Goal: Information Seeking & Learning: Learn about a topic

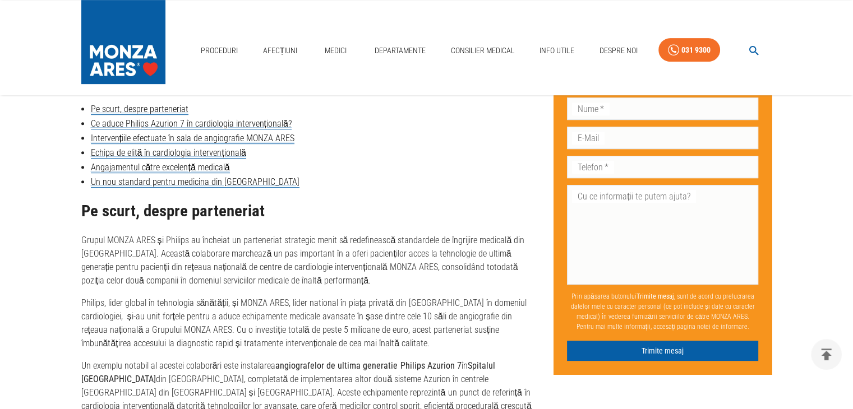
scroll to position [617, 0]
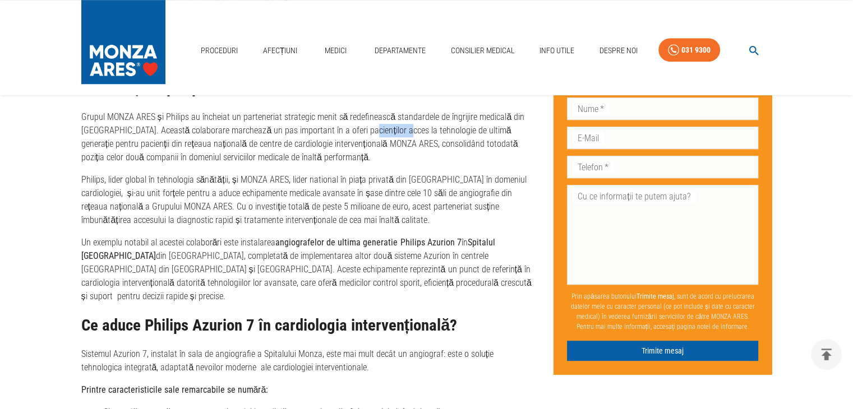
drag, startPoint x: 357, startPoint y: 131, endPoint x: 393, endPoint y: 130, distance: 35.9
click at [393, 130] on p "Grupul MONZA ARES și Philips au încheiat un parteneriat strategic menit să rede…" at bounding box center [308, 137] width 455 height 54
drag, startPoint x: 109, startPoint y: 114, endPoint x: 190, endPoint y: 114, distance: 80.8
click at [190, 114] on p "Grupul MONZA ARES și Philips au încheiat un parteneriat strategic menit să rede…" at bounding box center [308, 137] width 455 height 54
copy p "MONZA ARES și Philips"
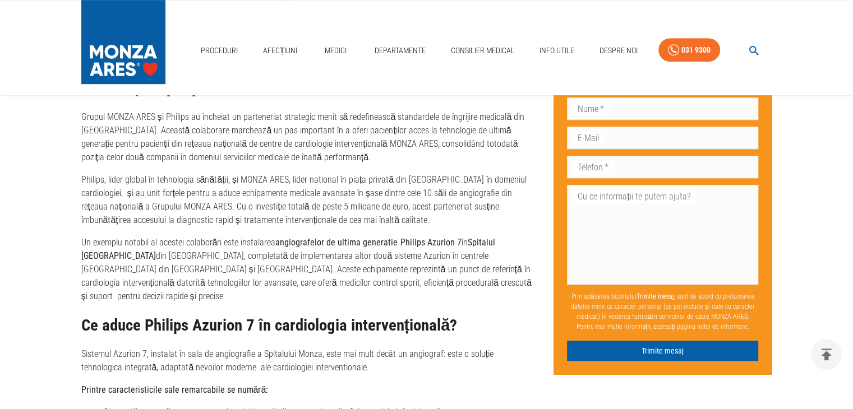
click at [186, 194] on p "Philips, lider global în tehnologia sănătății, și MONZA ARES, lider national în…" at bounding box center [308, 200] width 455 height 54
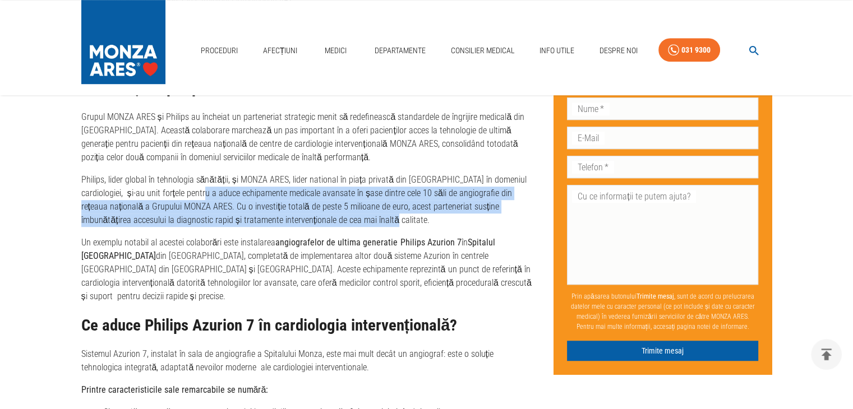
drag, startPoint x: 185, startPoint y: 193, endPoint x: 338, endPoint y: 223, distance: 155.4
click at [338, 223] on p "Philips, lider global în tehnologia sănătății, și MONZA ARES, lider national în…" at bounding box center [308, 200] width 455 height 54
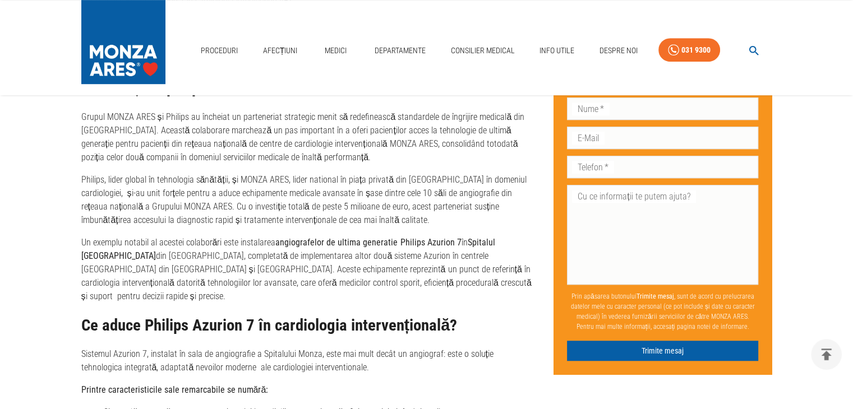
click at [367, 139] on p "Grupul MONZA ARES și Philips au încheiat un parteneriat strategic menit să rede…" at bounding box center [308, 137] width 455 height 54
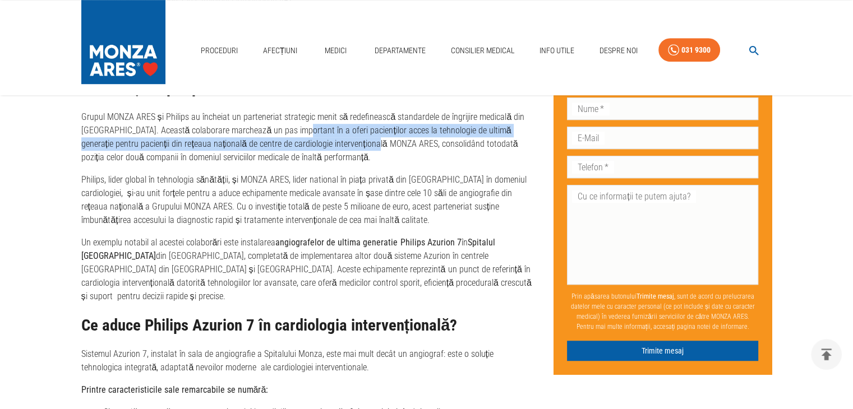
drag, startPoint x: 296, startPoint y: 130, endPoint x: 360, endPoint y: 145, distance: 66.2
click at [360, 145] on p "Grupul MONZA ARES și Philips au încheiat un parteneriat strategic menit să rede…" at bounding box center [308, 137] width 455 height 54
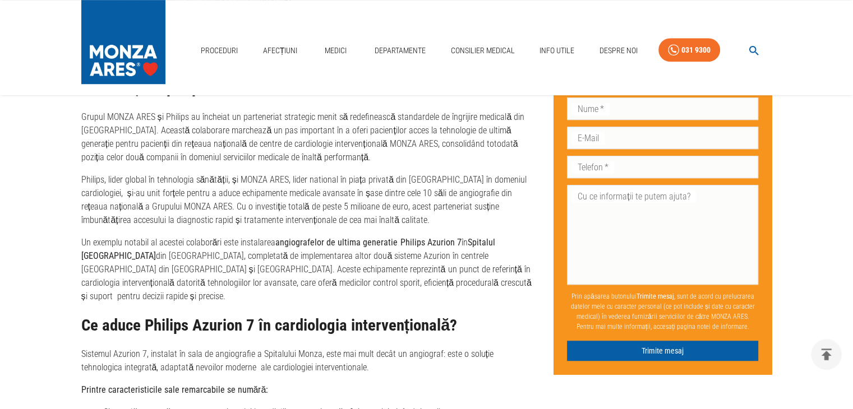
click at [260, 197] on p "Philips, lider global în tehnologia sănătății, și MONZA ARES, lider national în…" at bounding box center [308, 200] width 455 height 54
drag, startPoint x: 184, startPoint y: 195, endPoint x: 266, endPoint y: 193, distance: 81.9
click at [266, 193] on p "Philips, lider global în tehnologia sănătății, și MONZA ARES, lider national în…" at bounding box center [308, 200] width 455 height 54
copy p "echipamente medicale"
drag, startPoint x: 428, startPoint y: 133, endPoint x: 494, endPoint y: 130, distance: 65.1
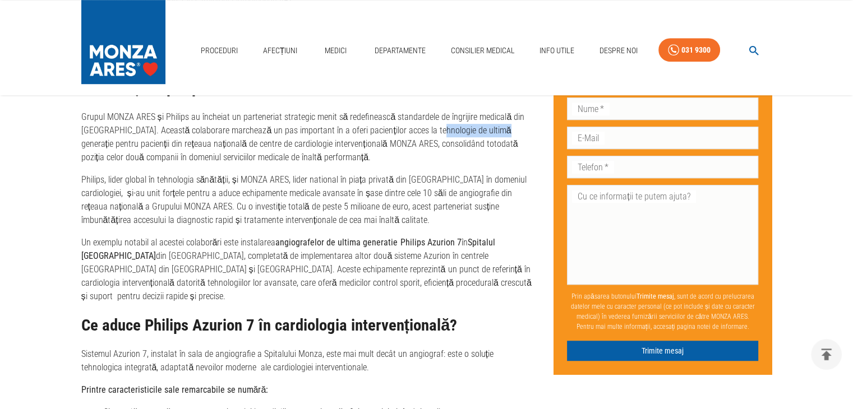
click at [494, 130] on p "Grupul MONZA ARES și Philips au încheiat un parteneriat strategic menit să rede…" at bounding box center [308, 137] width 455 height 54
copy p "e ultimă generație"
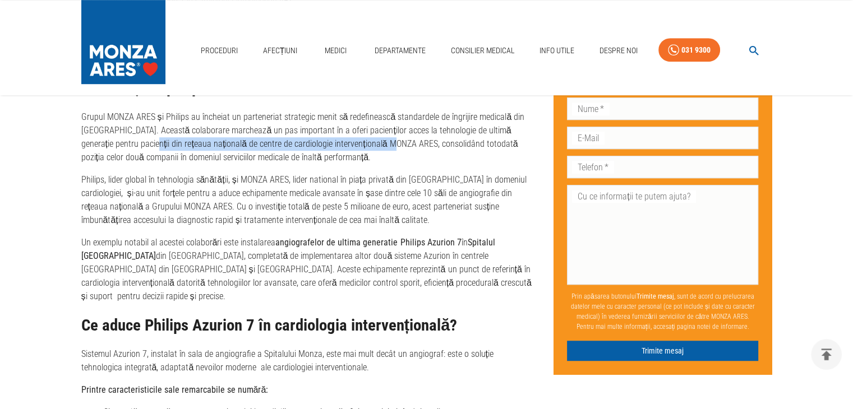
drag, startPoint x: 127, startPoint y: 144, endPoint x: 375, endPoint y: 143, distance: 247.3
click at [375, 143] on p "Grupul MONZA ARES și Philips au încheiat un parteneriat strategic menit să rede…" at bounding box center [308, 137] width 455 height 54
copy p "ețeaua națională de centre de cardiologie intervențională MONZA ARES,"
